Goal: Information Seeking & Learning: Learn about a topic

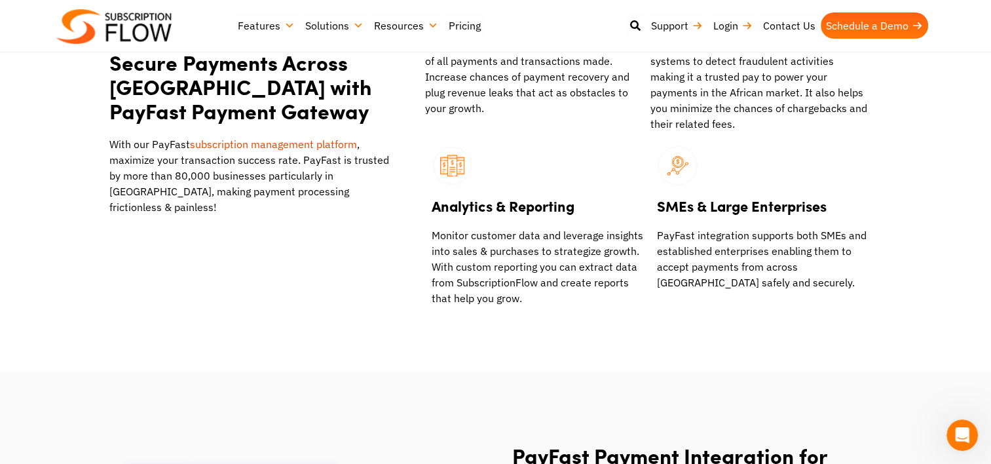
scroll to position [1055, 0]
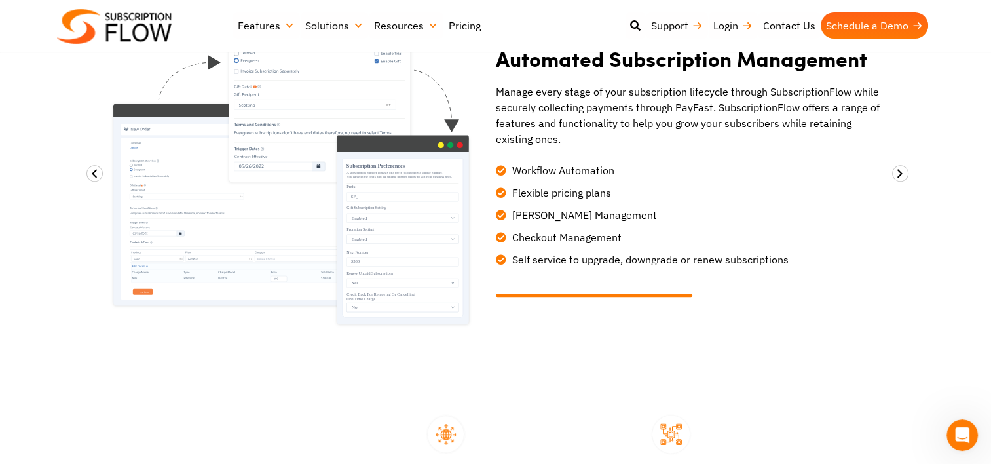
click at [460, 24] on link "Pricing" at bounding box center [464, 25] width 43 height 26
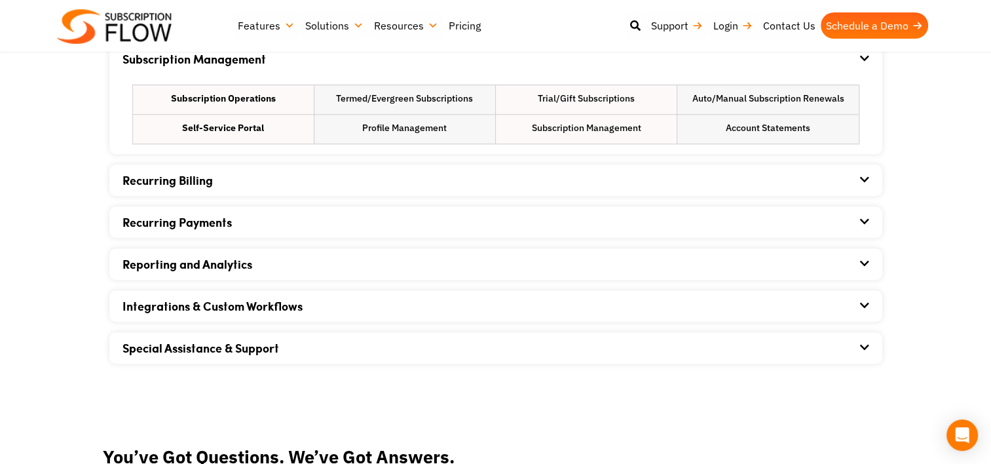
scroll to position [983, 0]
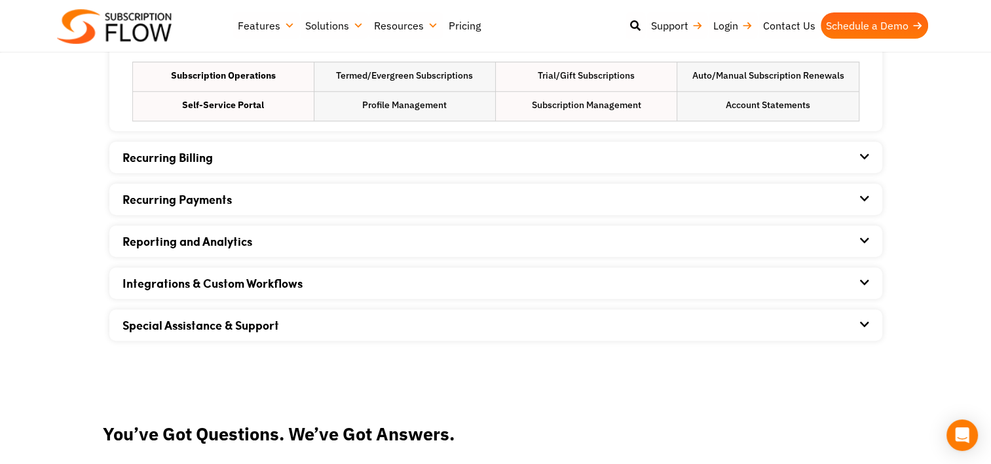
click at [343, 164] on div "Recurring Billing" at bounding box center [495, 156] width 747 height 31
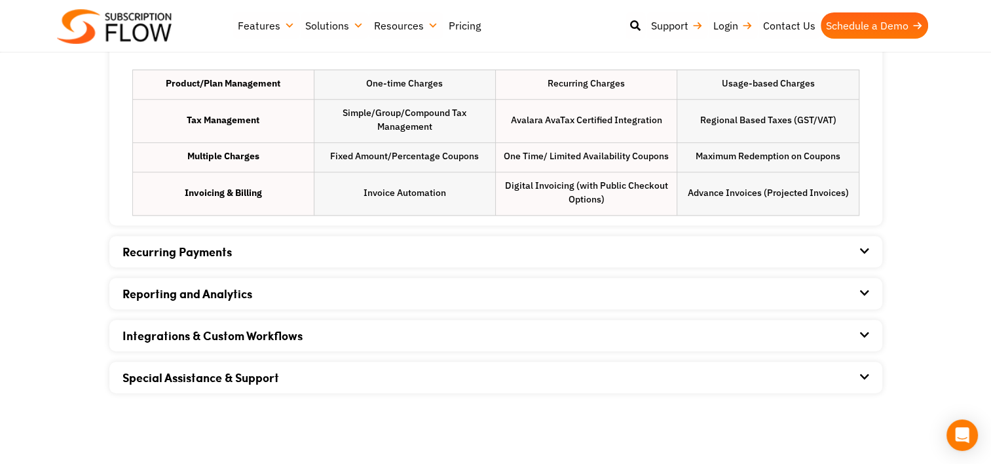
scroll to position [1114, 0]
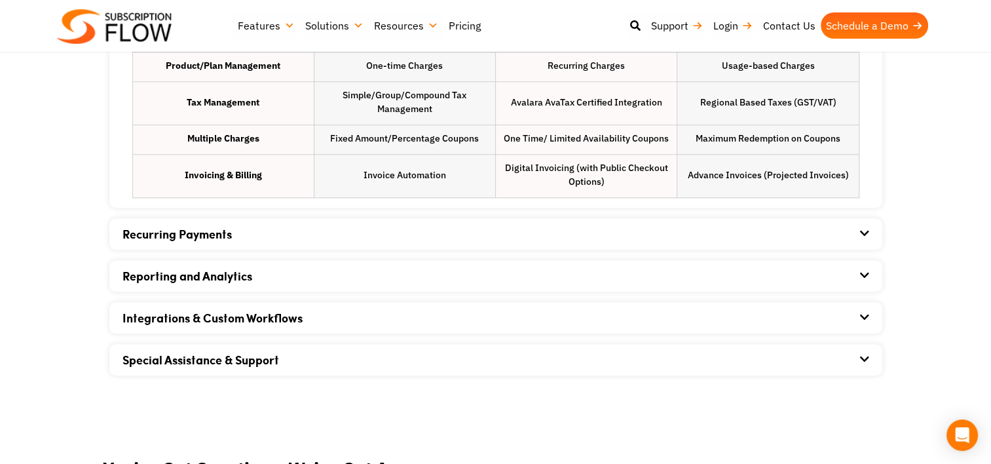
click at [12, 150] on section "Growth and Retention Managment Growth Account Activation Engagement Automation …" at bounding box center [495, 44] width 991 height 696
click at [272, 337] on div "Growth and Retention Managment Growth Account Activation Engagement Automation …" at bounding box center [495, 71] width 773 height 607
click at [319, 318] on div "Integrations & Custom Workflows" at bounding box center [495, 317] width 747 height 31
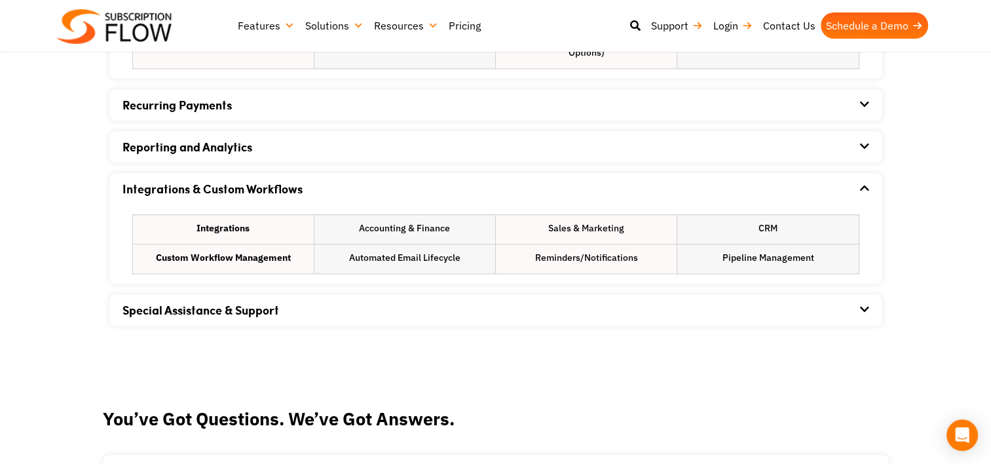
scroll to position [1245, 0]
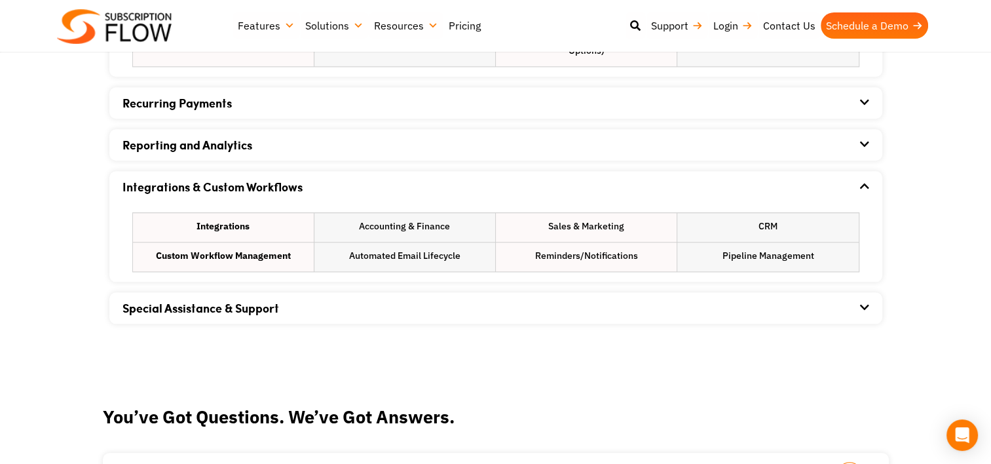
click at [432, 265] on li "Automated Email Lifecycle" at bounding box center [404, 256] width 181 height 29
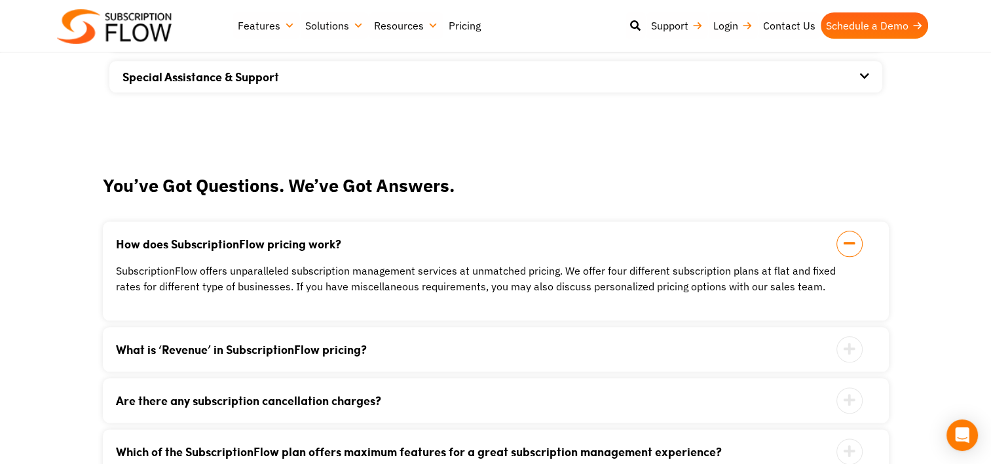
scroll to position [1507, 0]
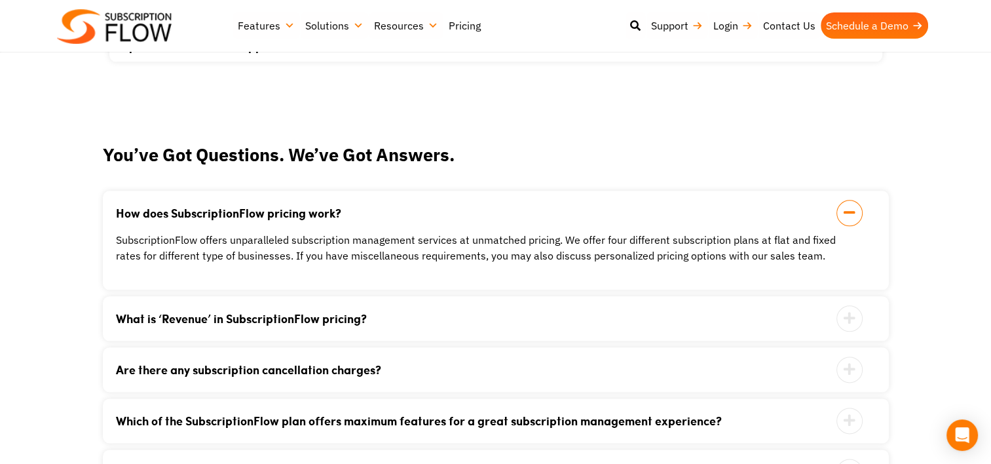
click at [469, 318] on link "What is ‘Revenue’ in SubscriptionFlow pricing?" at bounding box center [479, 318] width 727 height 12
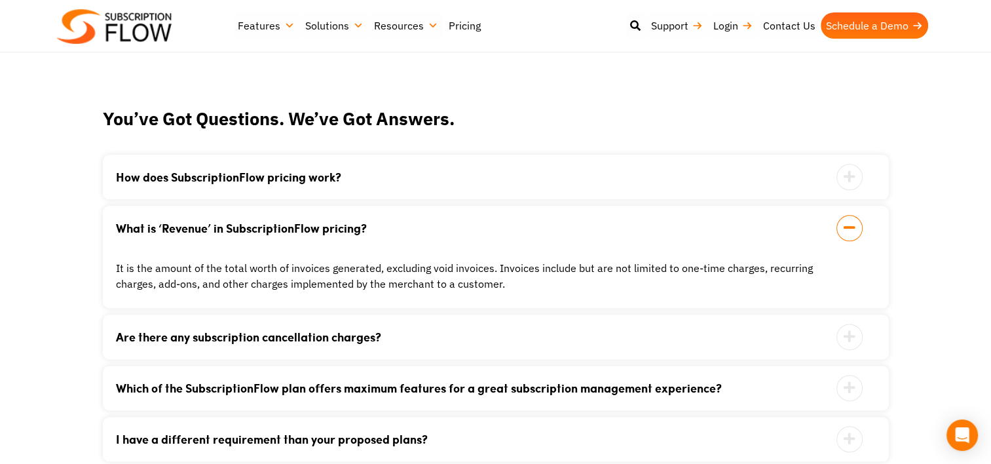
scroll to position [1572, 0]
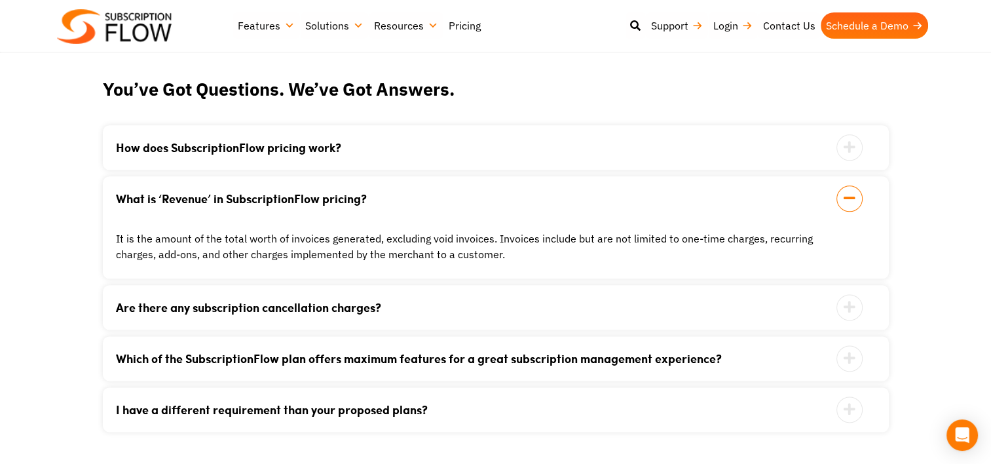
click at [480, 313] on div "Are there any subscription cancellation charges? No. We do not hold collateral …" at bounding box center [496, 307] width 786 height 45
click at [493, 299] on div "Are there any subscription cancellation charges? No. We do not hold collateral …" at bounding box center [496, 307] width 786 height 45
click at [861, 310] on icon at bounding box center [849, 307] width 26 height 26
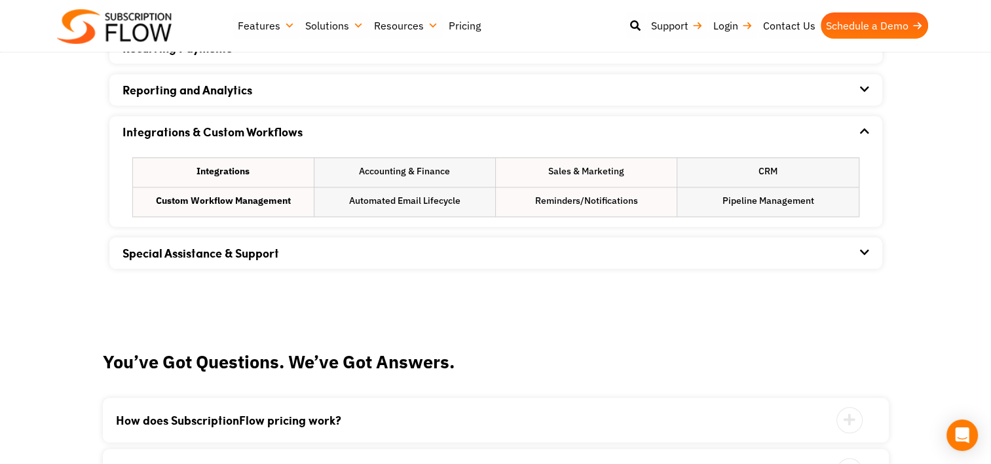
scroll to position [1245, 0]
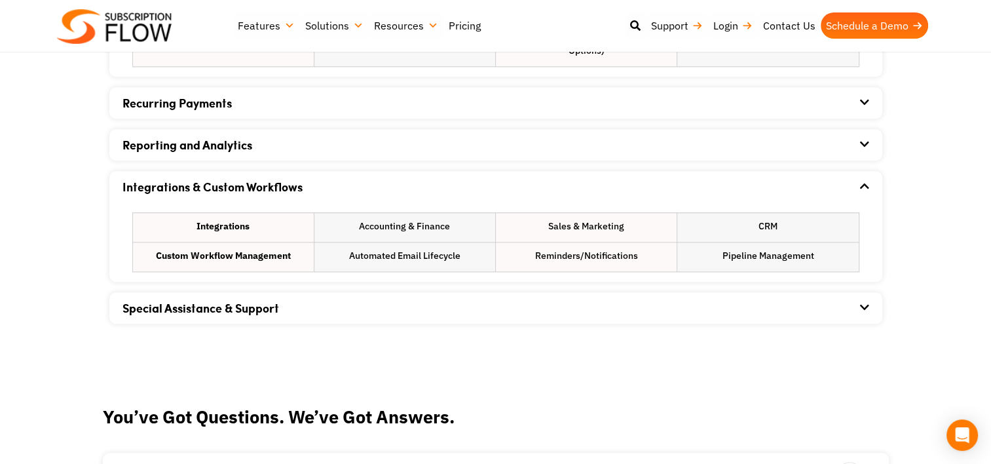
click at [329, 88] on div "Recurring Payments" at bounding box center [495, 102] width 747 height 31
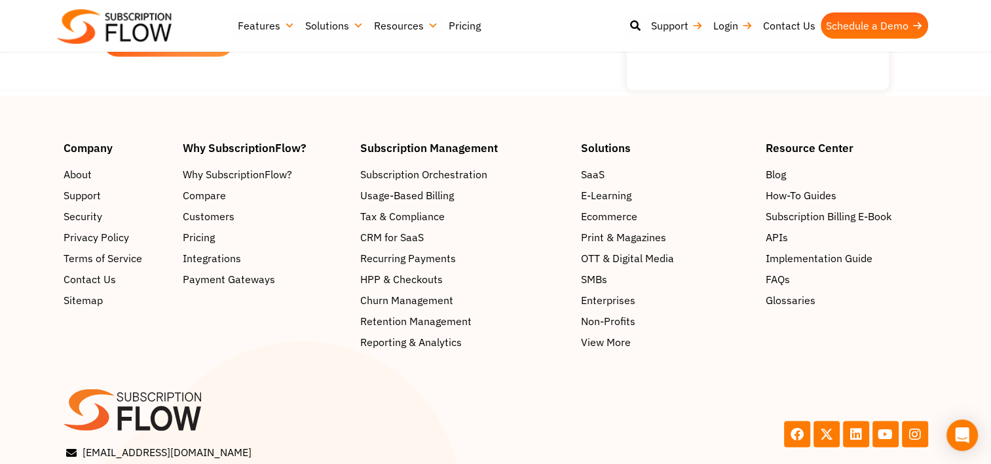
scroll to position [2561, 0]
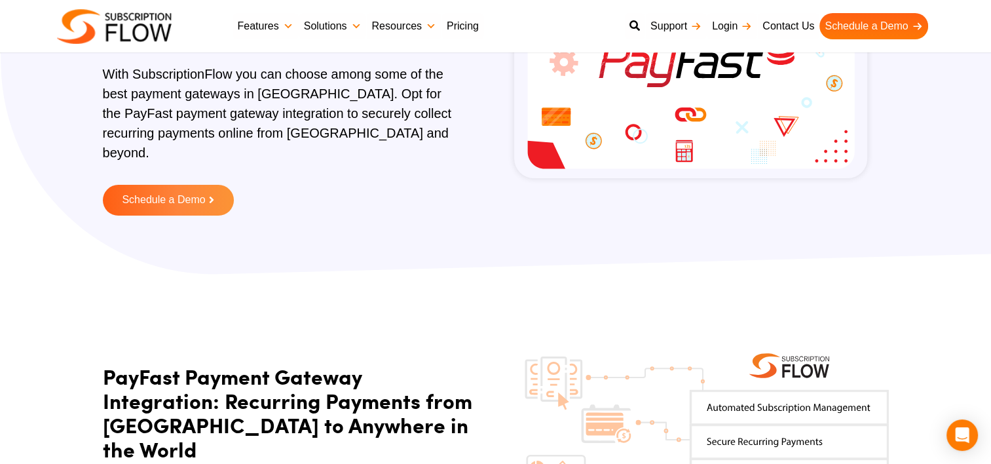
scroll to position [204, 0]
